Goal: Information Seeking & Learning: Check status

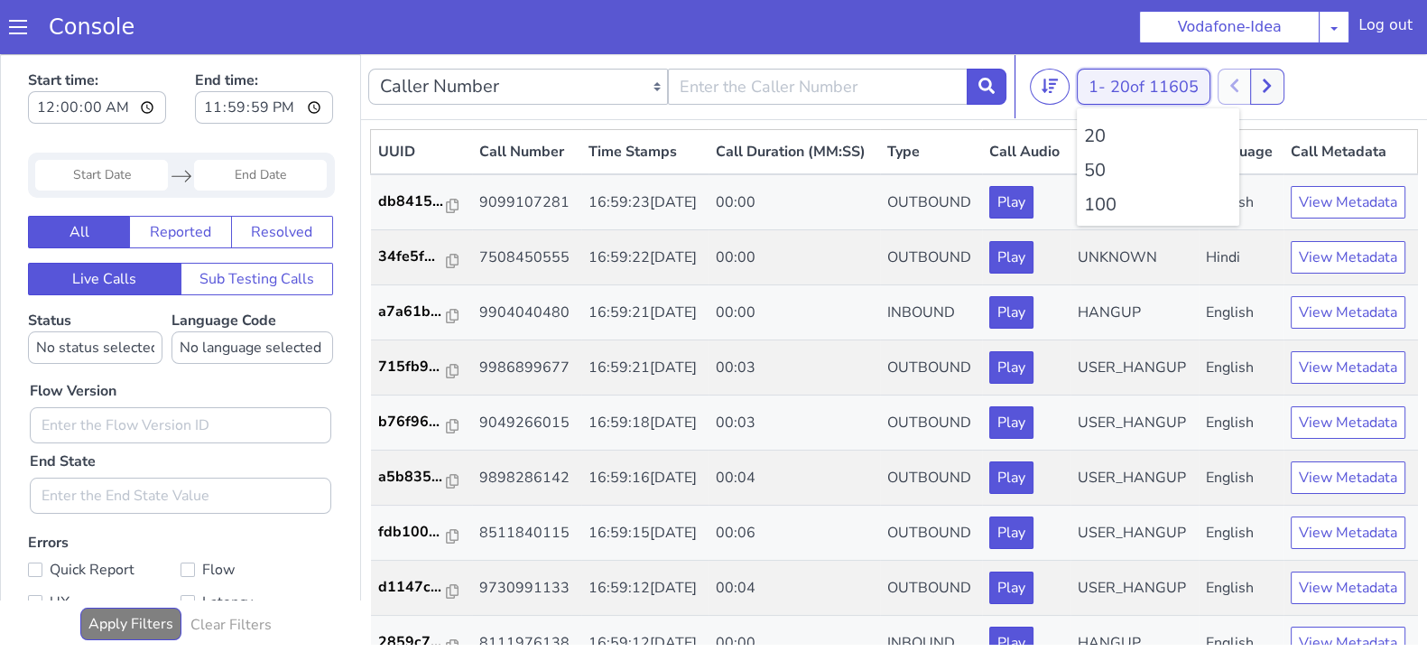
click at [1090, 81] on button "1 - 20 of 11605" at bounding box center [1144, 87] width 134 height 36
click at [1092, 195] on li "100" at bounding box center [1158, 204] width 148 height 27
click at [1110, 200] on li "100" at bounding box center [1158, 204] width 148 height 27
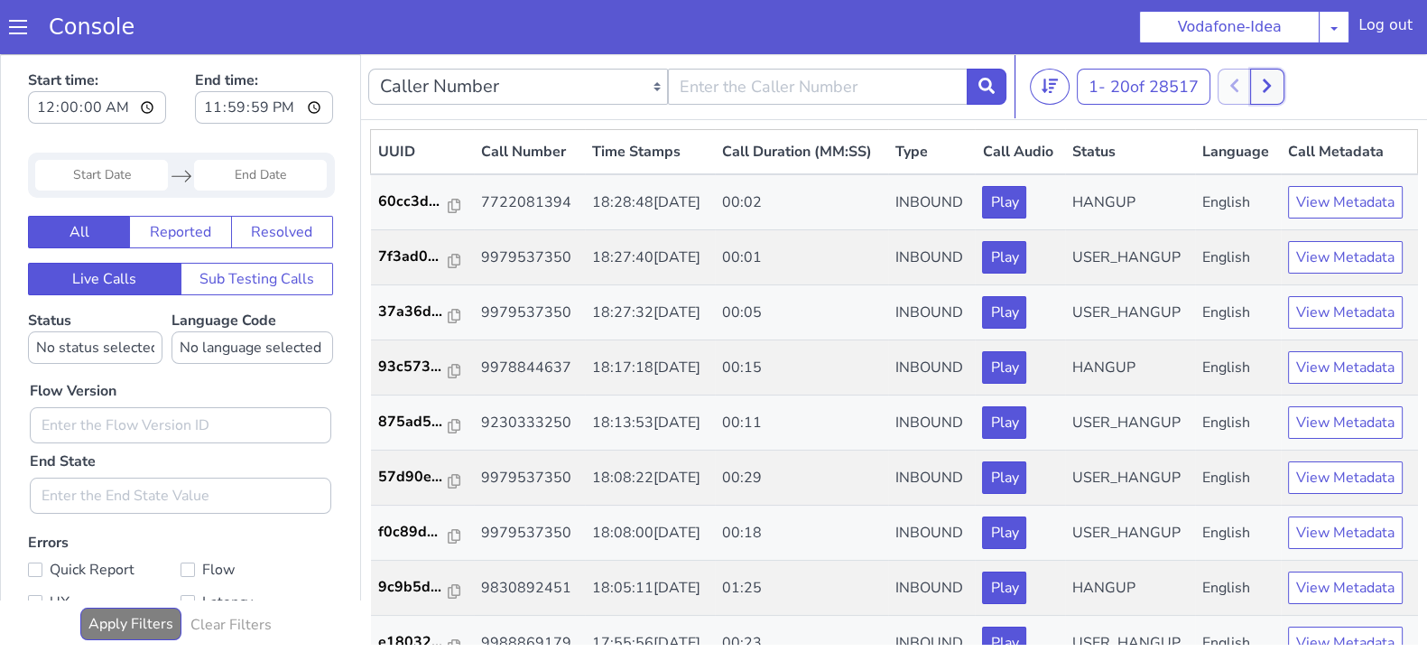
click at [1277, 83] on button at bounding box center [1266, 87] width 33 height 36
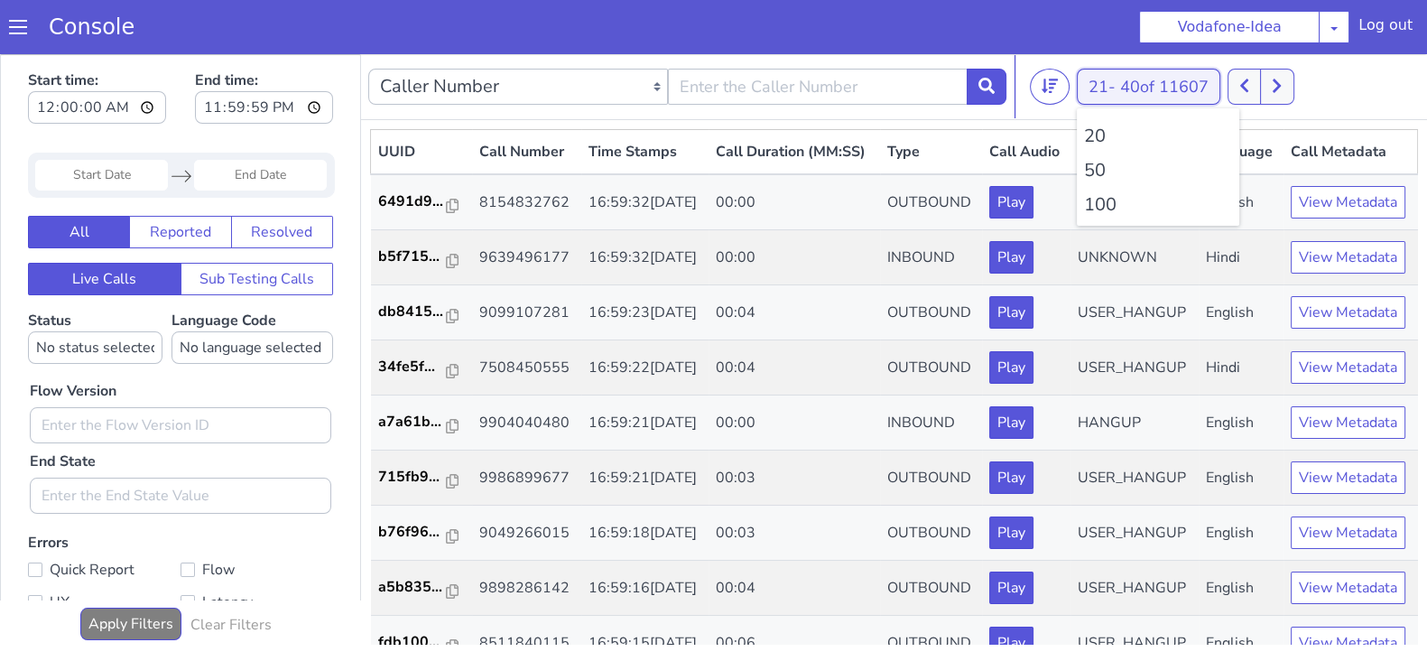
click at [1092, 79] on button "21 - 40 of 11607" at bounding box center [1149, 87] width 144 height 36
click at [1118, 211] on li "100" at bounding box center [1158, 204] width 148 height 27
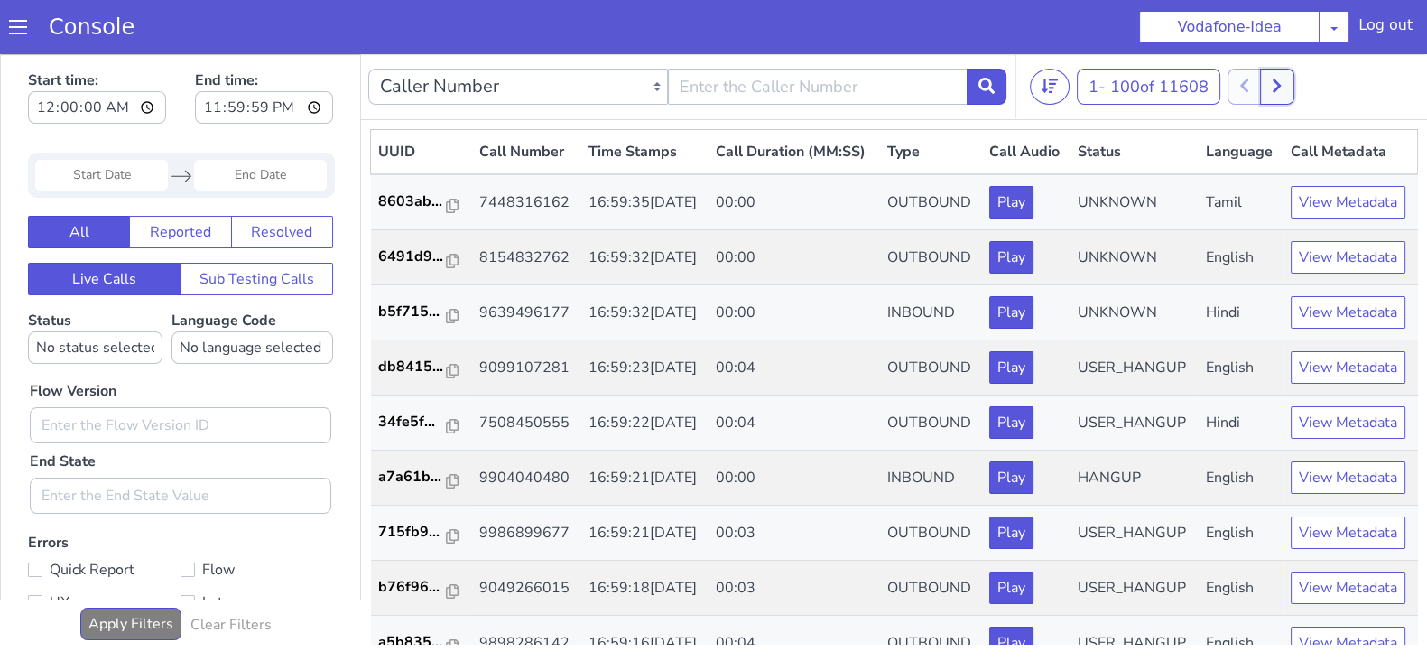
click at [1292, 83] on button at bounding box center [1276, 87] width 33 height 36
click at [1300, 79] on icon at bounding box center [1297, 86] width 10 height 16
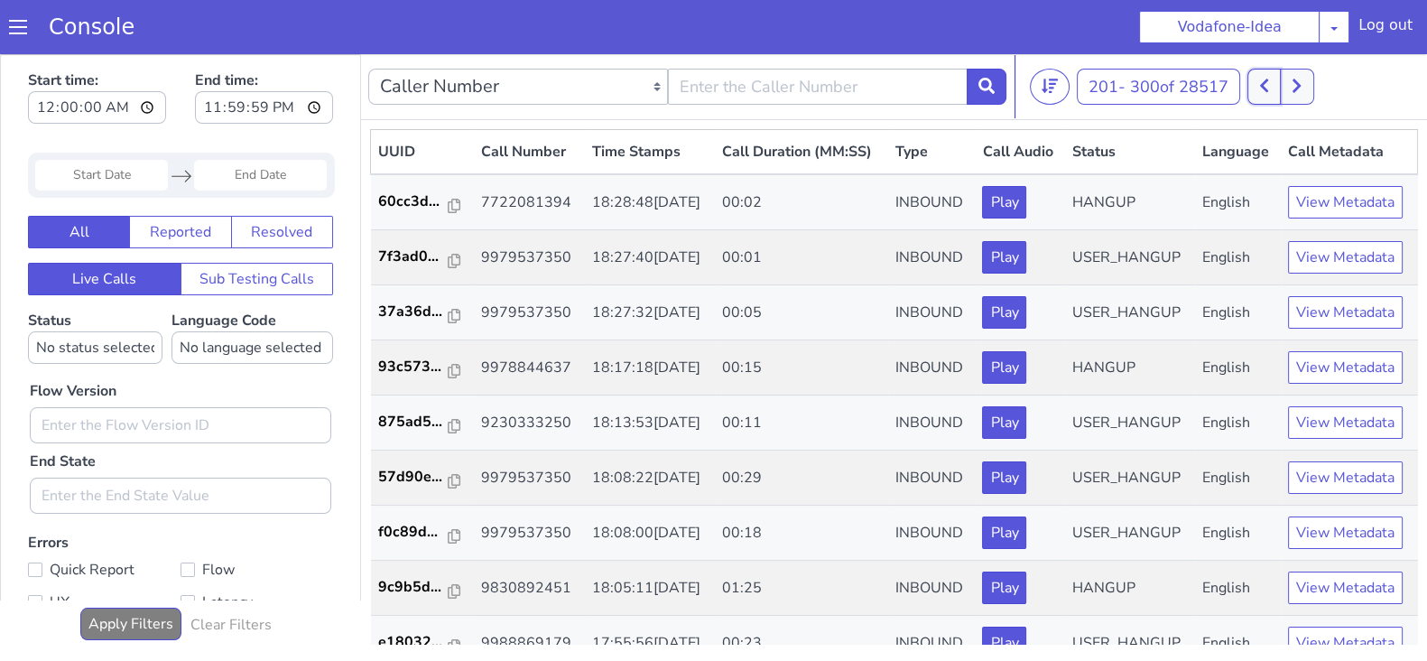
click at [1268, 88] on icon at bounding box center [1264, 86] width 8 height 14
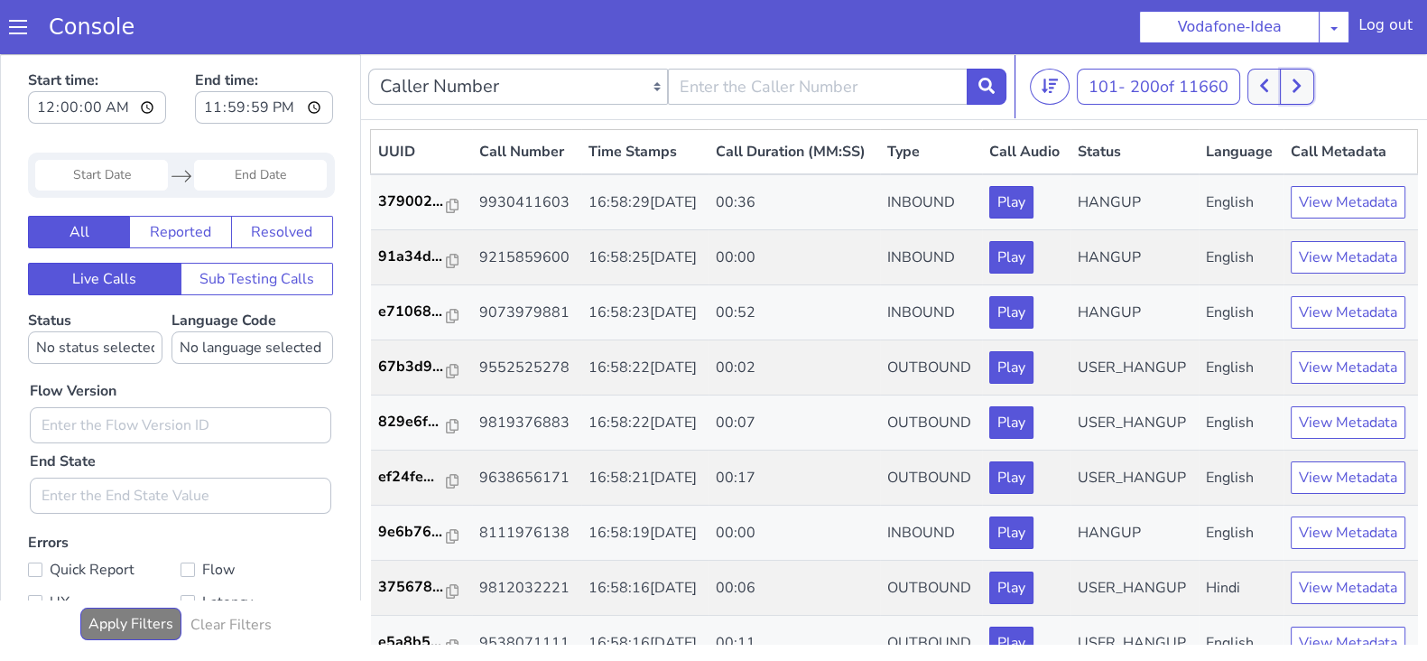
click at [1302, 81] on icon at bounding box center [1297, 86] width 10 height 16
click at [1302, 84] on icon at bounding box center [1297, 86] width 10 height 16
click at [1274, 74] on button at bounding box center [1264, 87] width 33 height 36
click at [1297, 88] on icon at bounding box center [1297, 86] width 10 height 16
